Goal: Find specific page/section: Find specific page/section

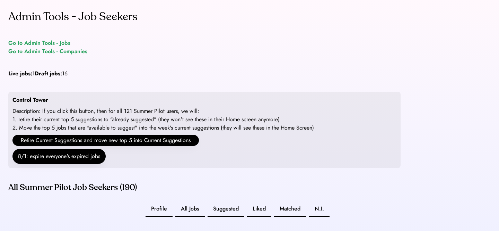
click at [55, 42] on div "Go to Admin Tools - Jobs" at bounding box center [39, 43] width 62 height 8
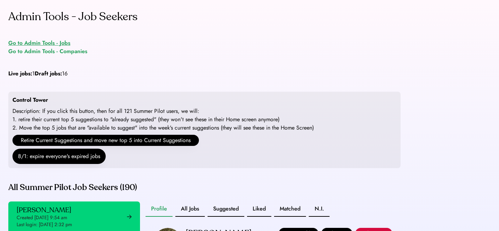
click at [40, 42] on div "Go to Admin Tools - Jobs" at bounding box center [39, 43] width 62 height 8
